Goal: Find specific page/section: Find specific page/section

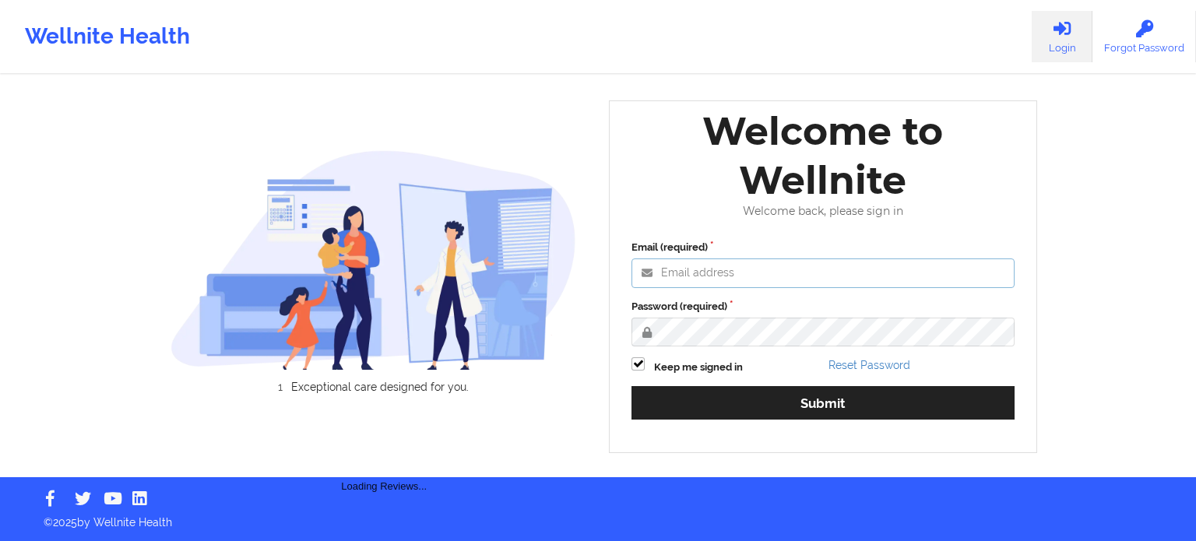
type input "[EMAIL_ADDRESS][DOMAIN_NAME]"
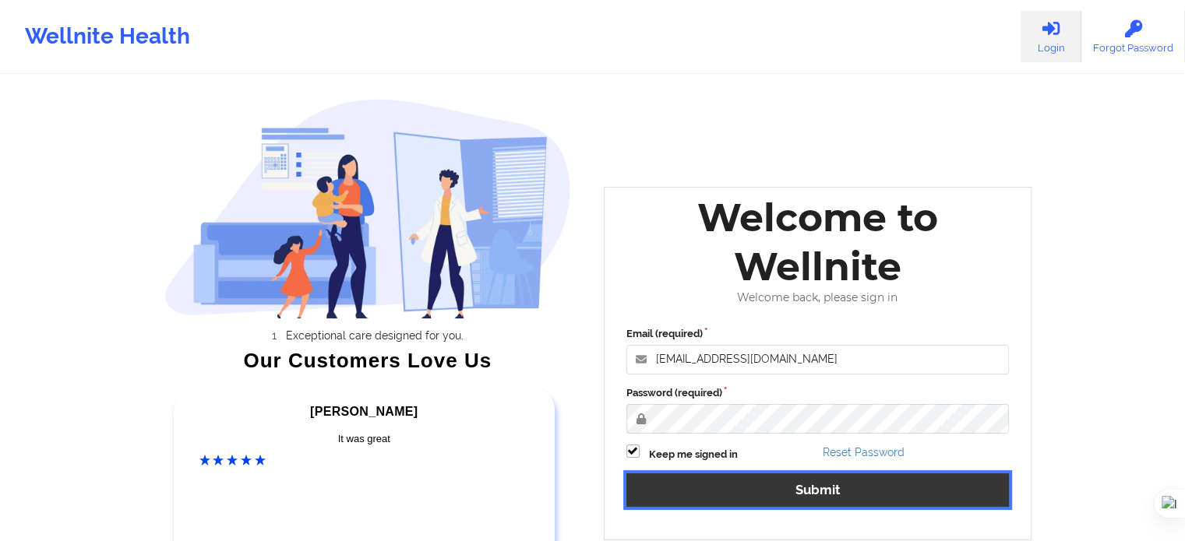
click at [823, 502] on button "Submit" at bounding box center [817, 490] width 383 height 33
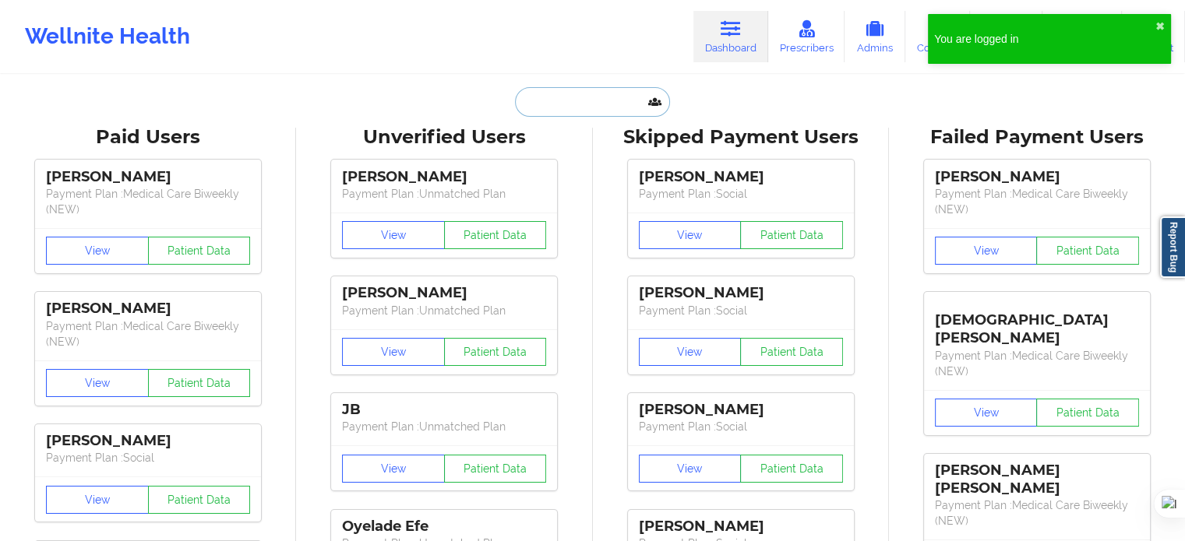
click at [556, 108] on input "text" at bounding box center [592, 102] width 154 height 30
paste input "[PERSON_NAME]"
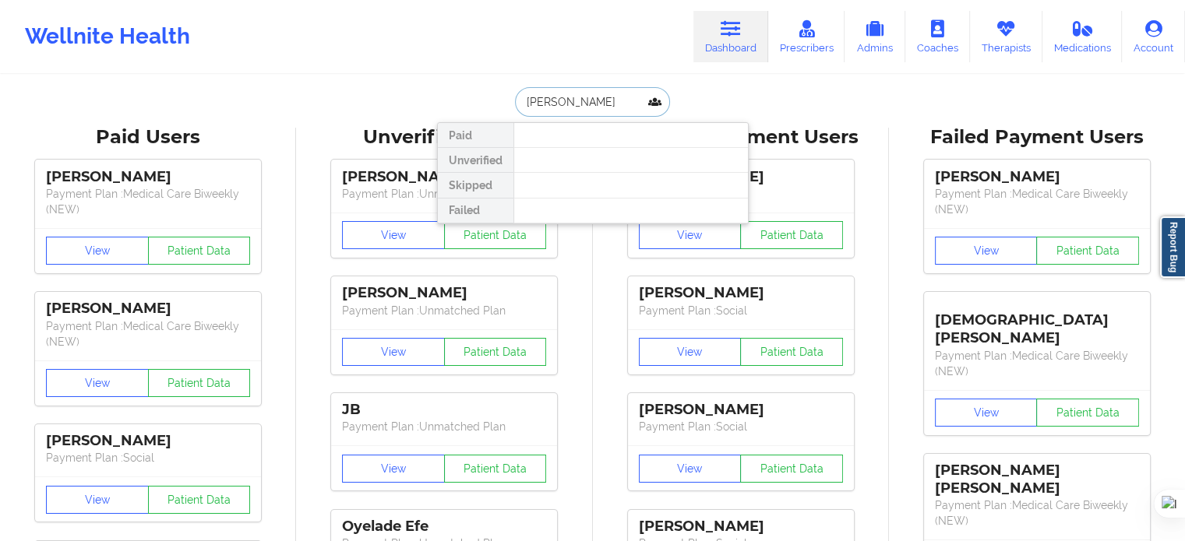
click at [587, 100] on input "[PERSON_NAME]" at bounding box center [592, 102] width 154 height 30
click at [583, 105] on input "[PERSON_NAME]" at bounding box center [592, 102] width 154 height 30
drag, startPoint x: 626, startPoint y: 105, endPoint x: 486, endPoint y: 111, distance: 140.3
click at [492, 111] on div "[PERSON_NAME] Paid Unverified Skipped Failed" at bounding box center [593, 102] width 312 height 30
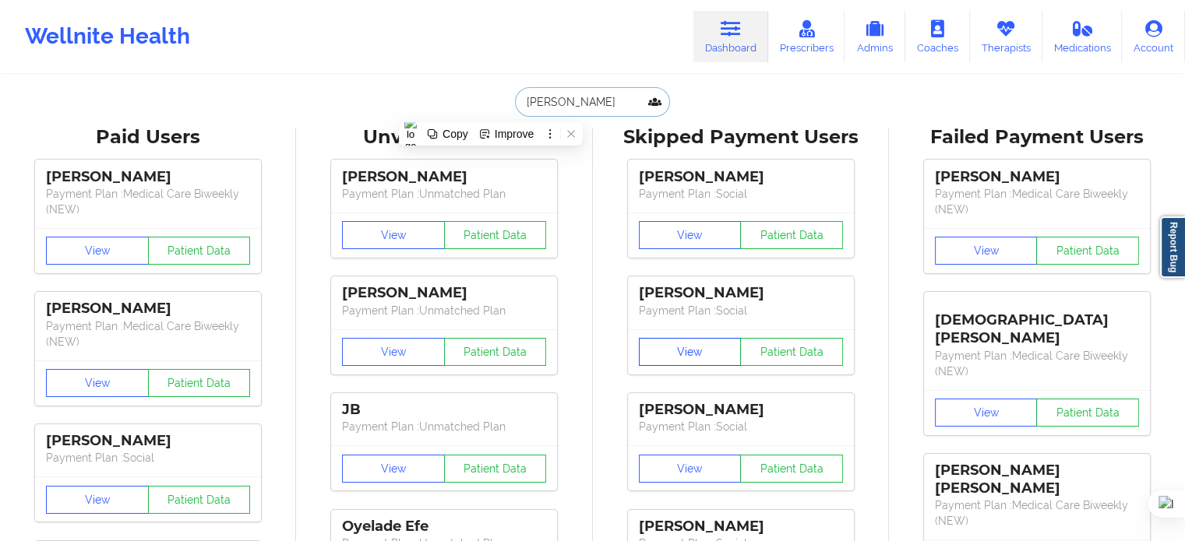
paste input "[PERSON_NAME][EMAIL_ADDRESS][DOMAIN_NAME]"
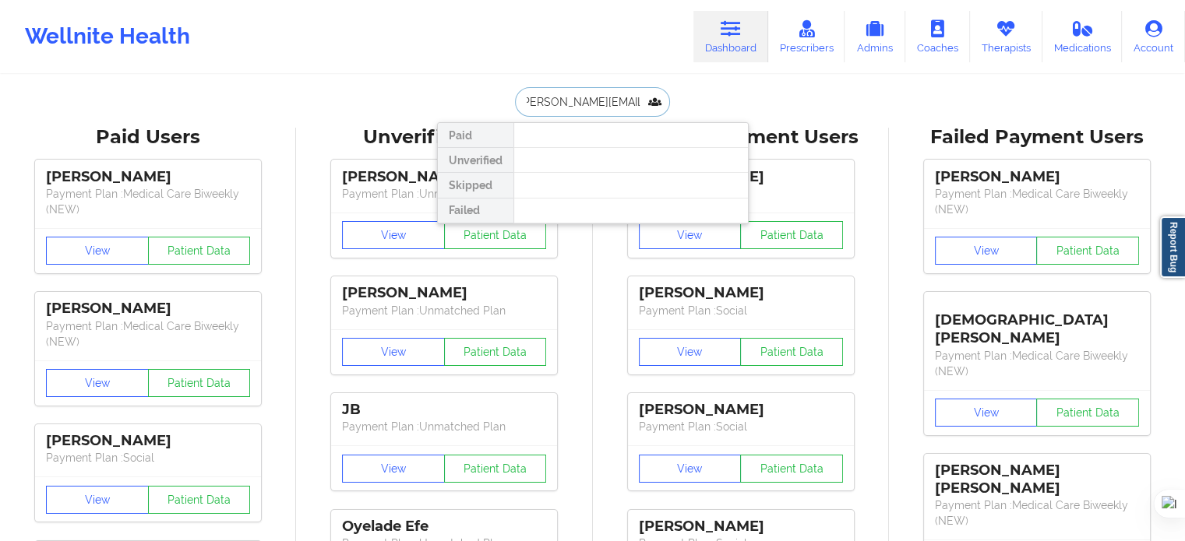
type input "[PERSON_NAME][EMAIL_ADDRESS][DOMAIN_NAME]"
